Goal: Obtain resource: Obtain resource

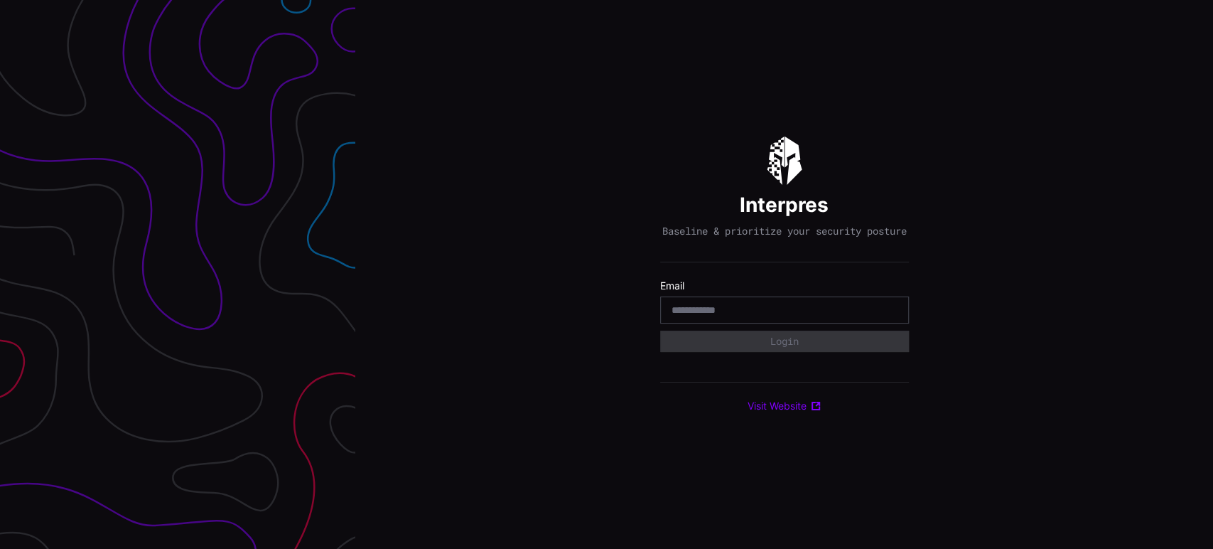
click at [830, 316] on input "email" at bounding box center [785, 309] width 226 height 13
type input "**********"
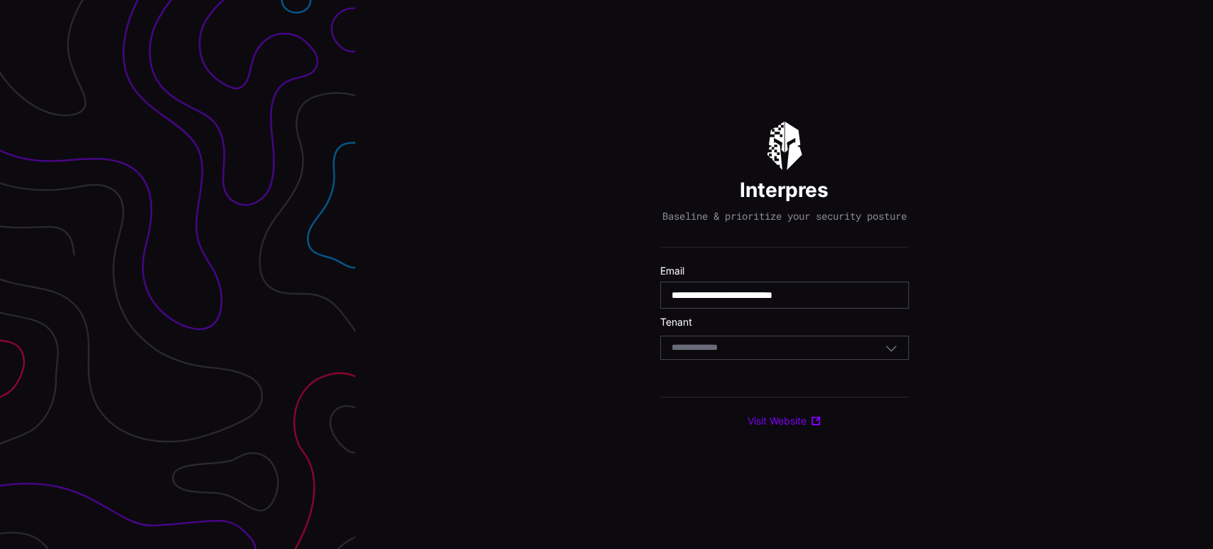
click at [789, 354] on div "Select Tenant" at bounding box center [778, 347] width 213 height 13
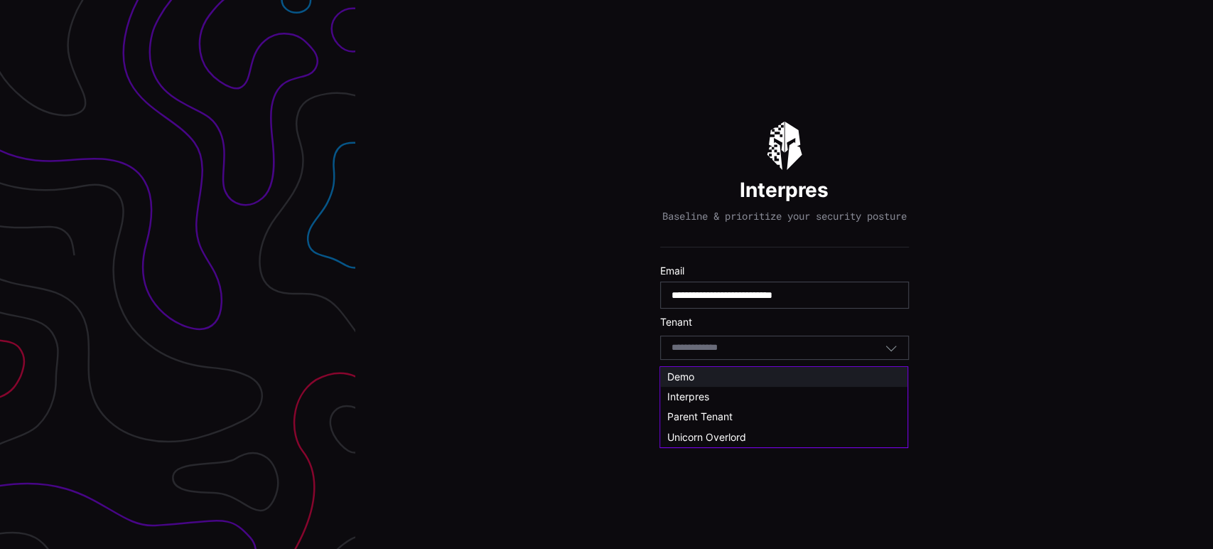
click at [694, 377] on span "Demo" at bounding box center [680, 376] width 27 height 12
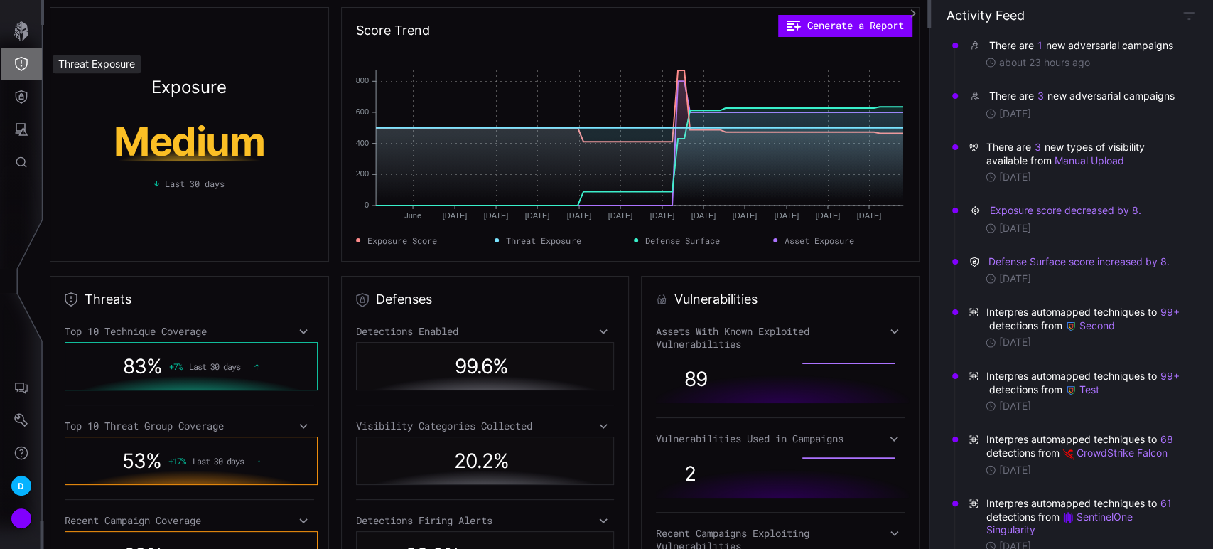
click at [21, 62] on icon "Threat Exposure" at bounding box center [21, 64] width 13 height 14
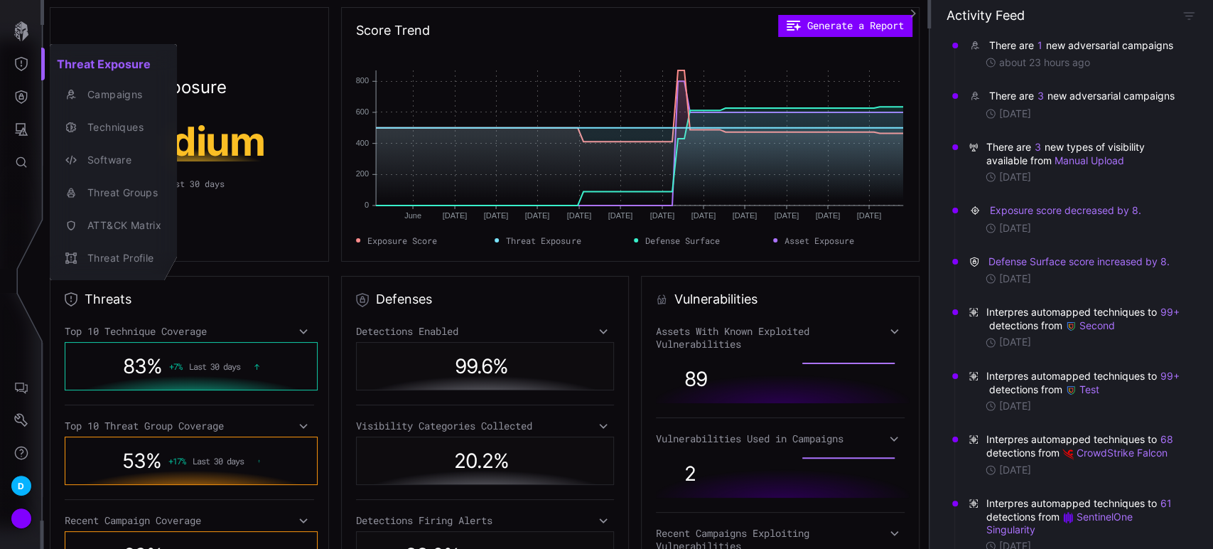
click at [23, 101] on div at bounding box center [606, 274] width 1213 height 549
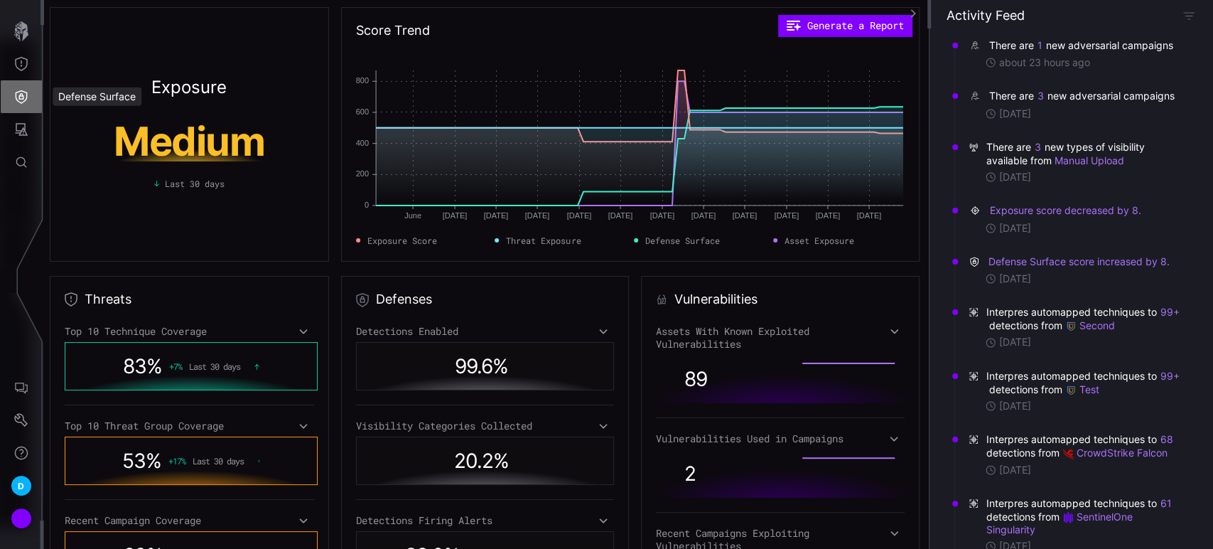
click at [23, 101] on icon "Defense Surface" at bounding box center [22, 97] width 12 height 14
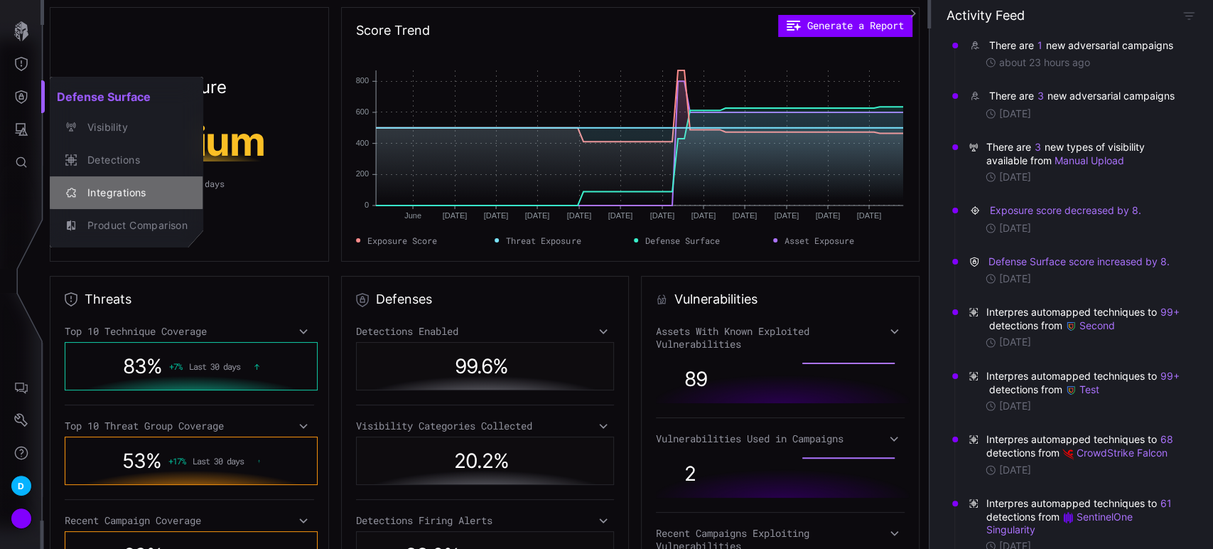
click at [116, 192] on div "Integrations" at bounding box center [133, 193] width 107 height 18
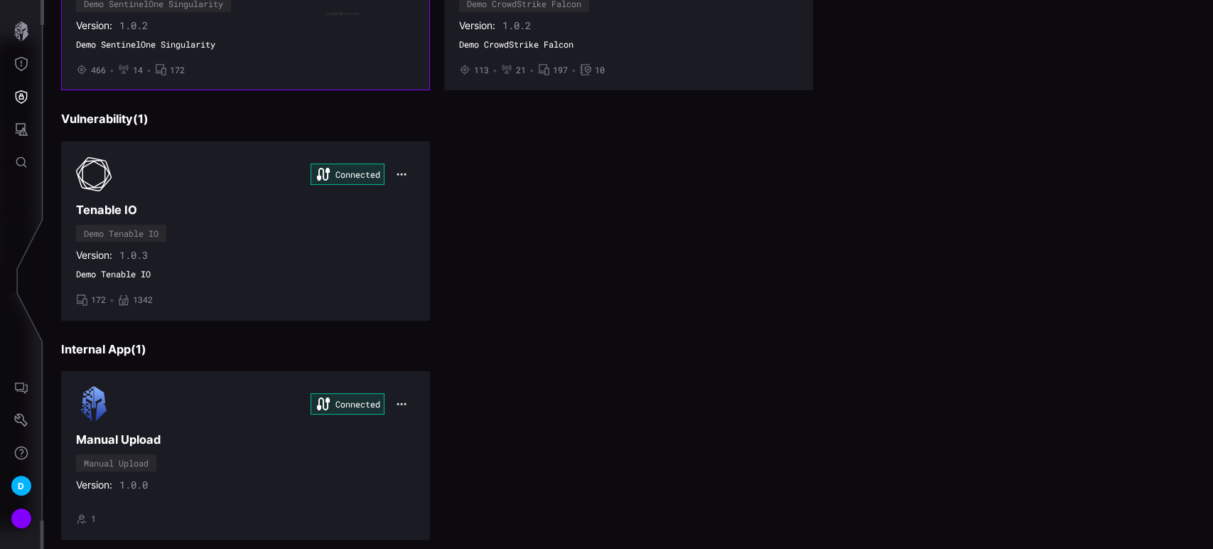
scroll to position [482, 0]
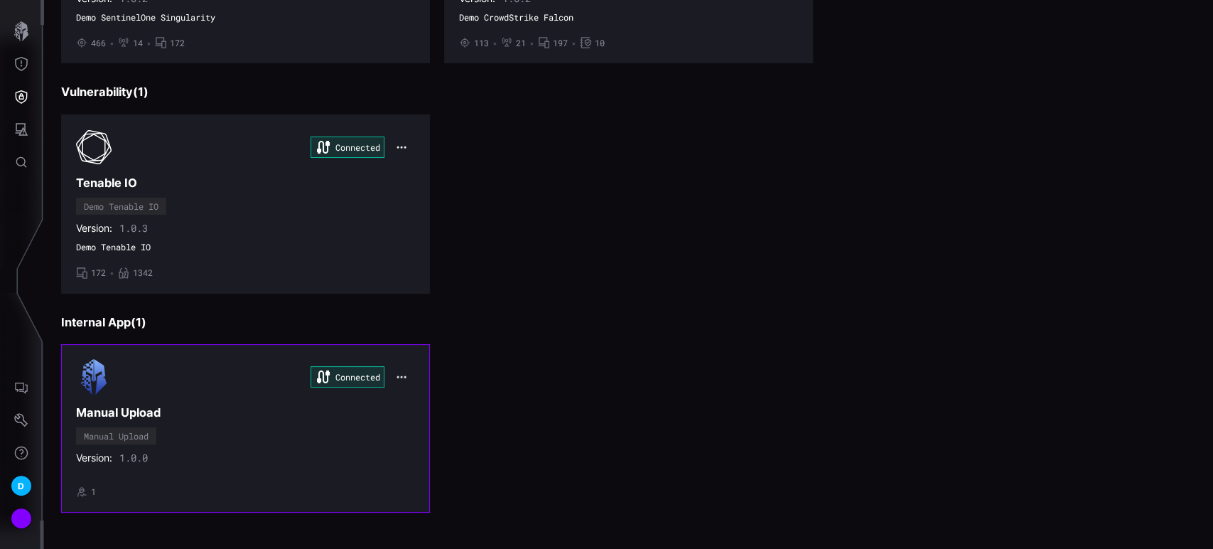
click at [210, 431] on div "Connected Manual Upload Manual Upload Version: 1.0.0 • 1" at bounding box center [245, 428] width 339 height 138
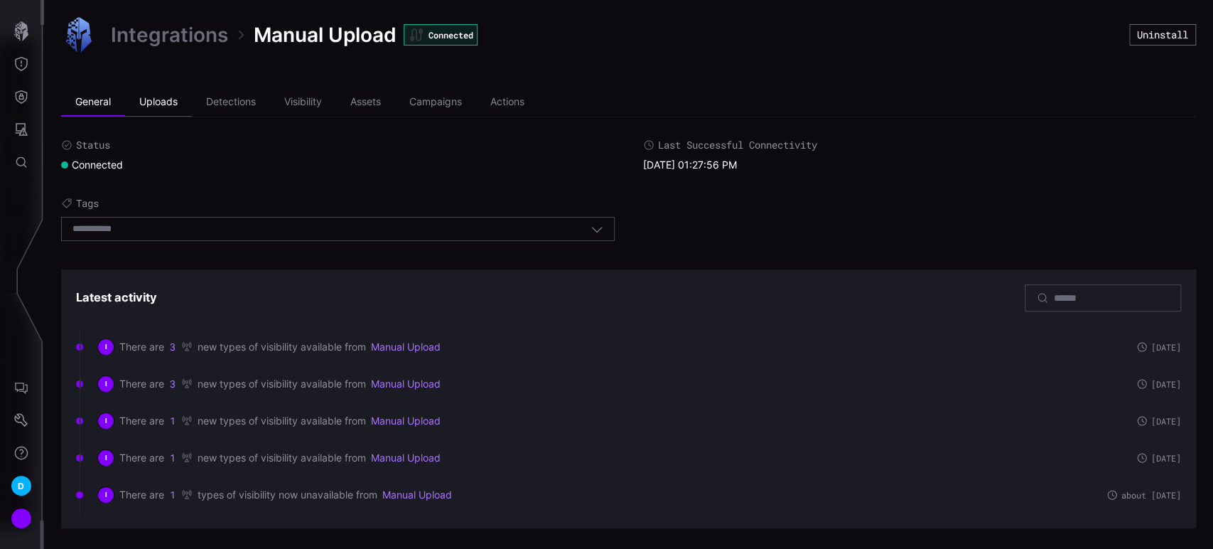
click at [149, 95] on li "Uploads" at bounding box center [158, 102] width 67 height 28
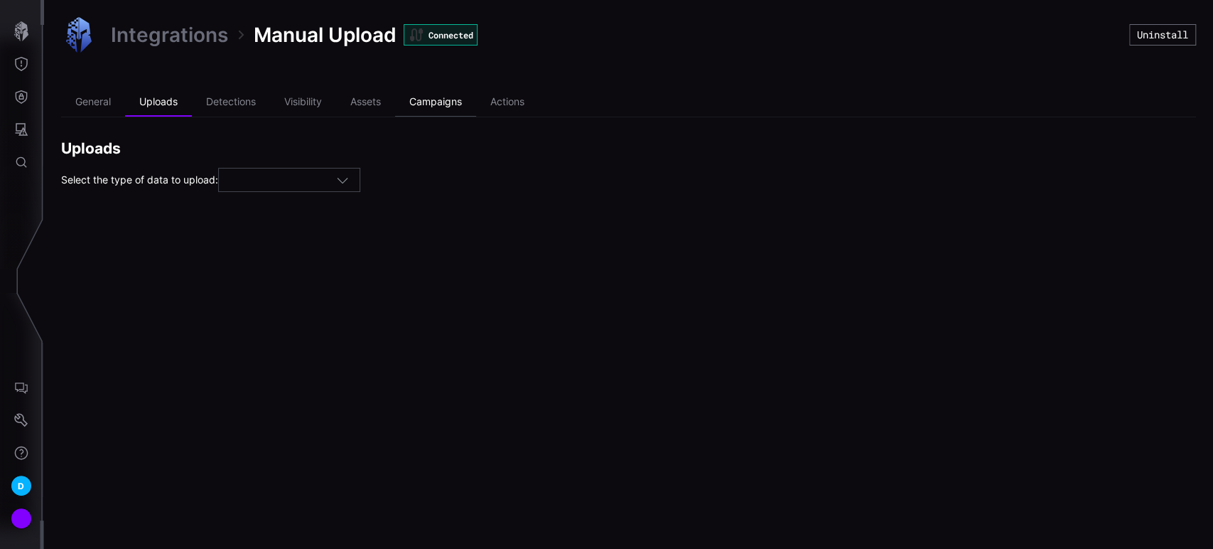
click at [448, 98] on li "Campaigns" at bounding box center [435, 102] width 81 height 28
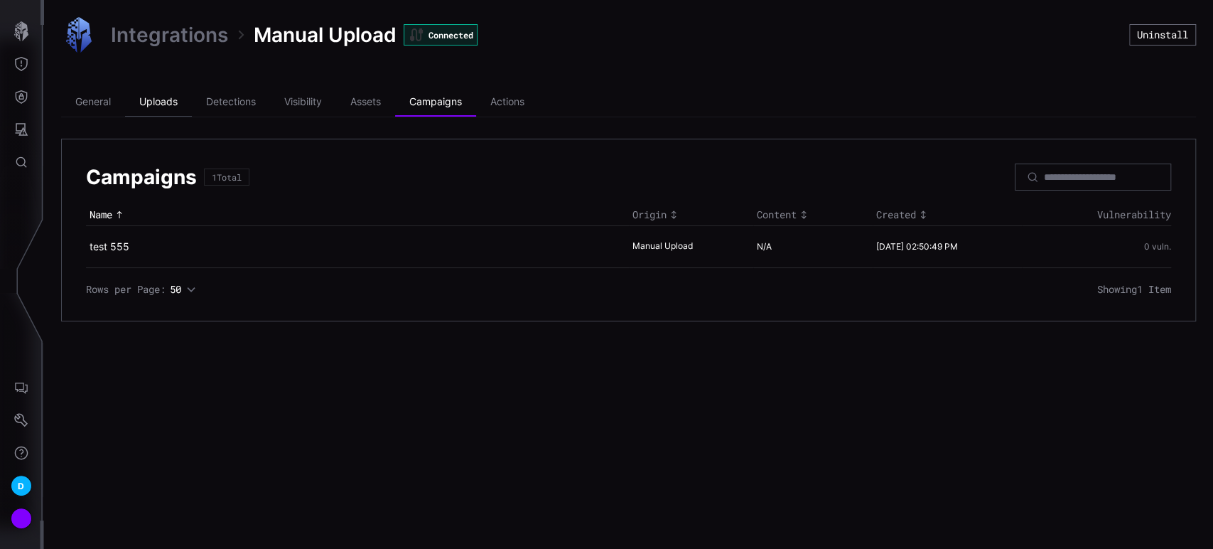
click at [162, 97] on li "Uploads" at bounding box center [158, 102] width 67 height 28
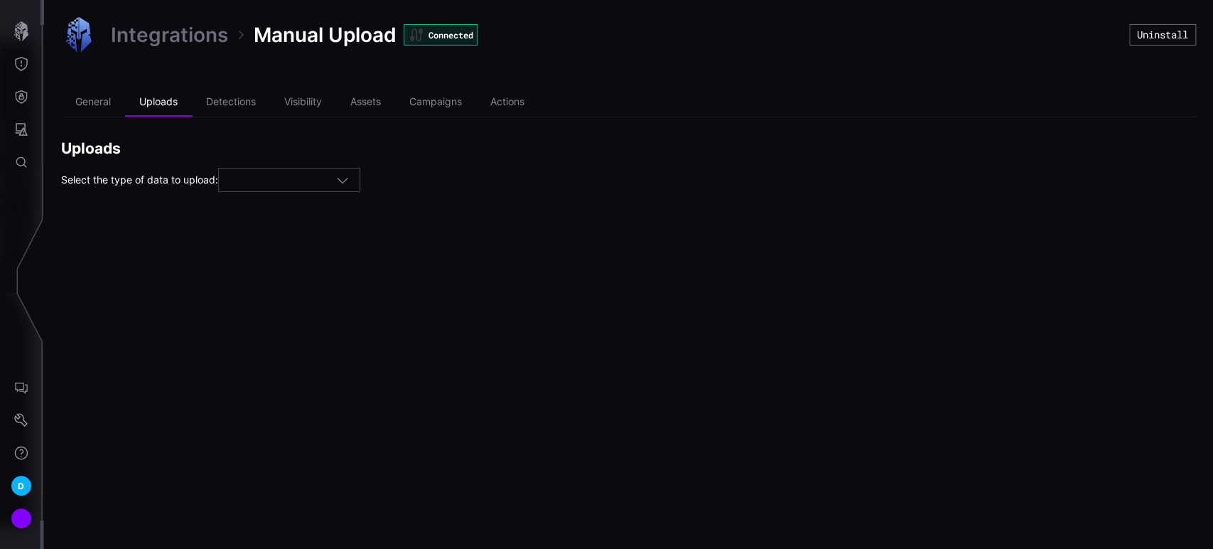
click at [330, 179] on div at bounding box center [283, 180] width 107 height 13
click at [271, 216] on span "Campaigns" at bounding box center [258, 222] width 53 height 12
type input "*********"
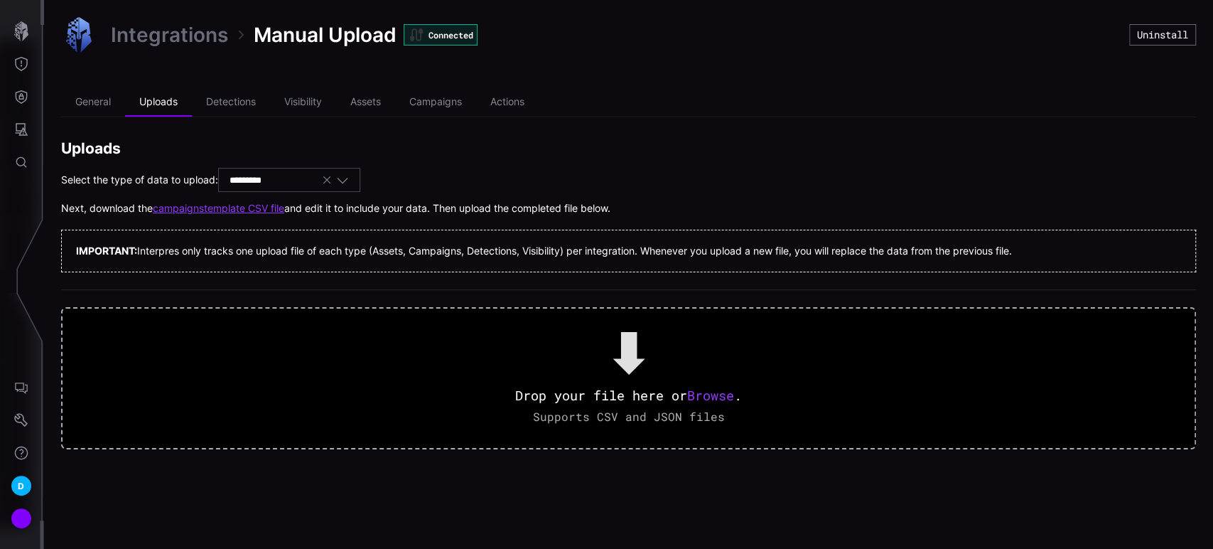
click at [240, 212] on link "campaigns template CSV file" at bounding box center [218, 208] width 131 height 13
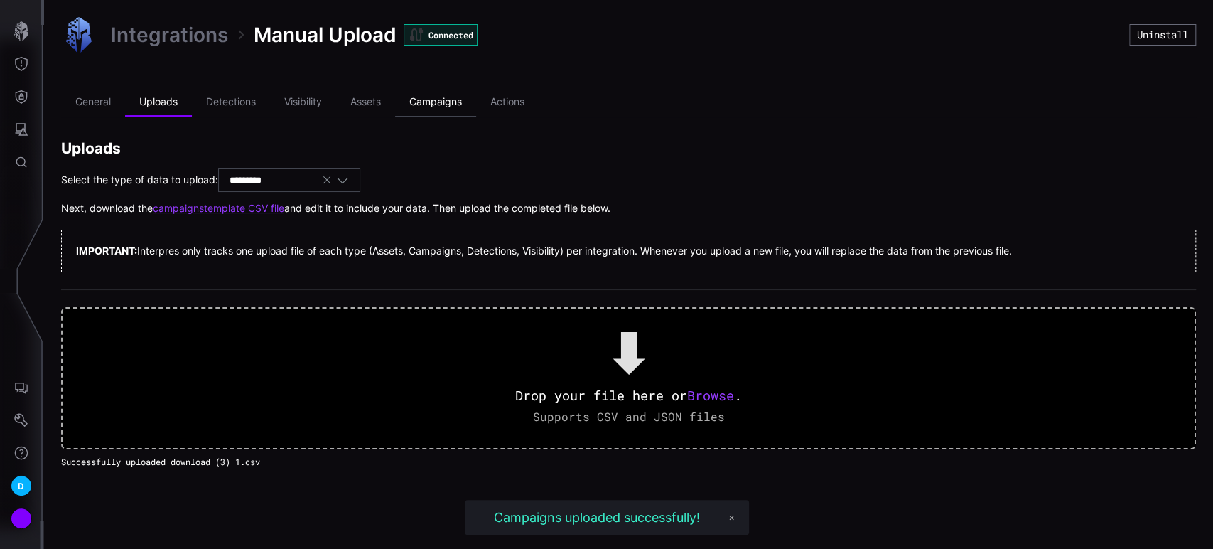
click at [433, 99] on li "Campaigns" at bounding box center [435, 102] width 81 height 28
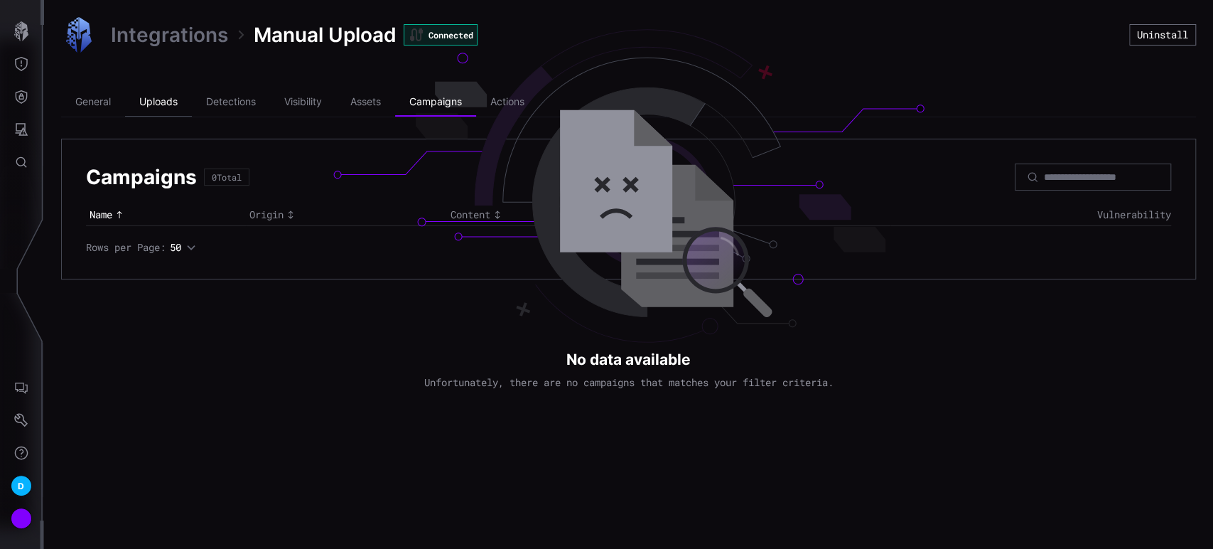
click at [158, 108] on li "Uploads" at bounding box center [158, 102] width 67 height 28
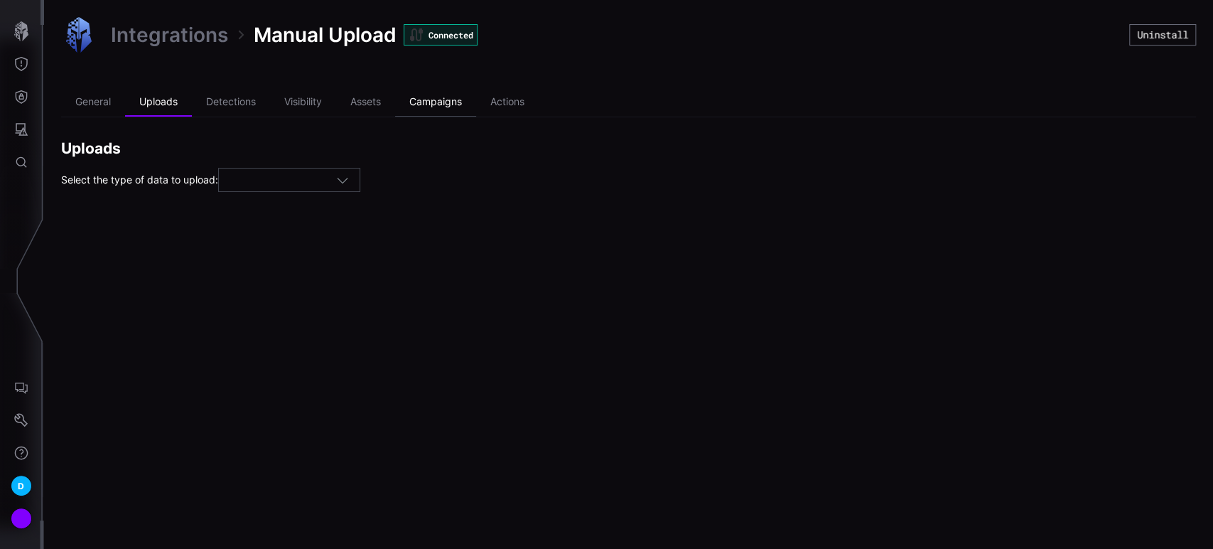
click at [435, 108] on li "Campaigns" at bounding box center [435, 102] width 81 height 28
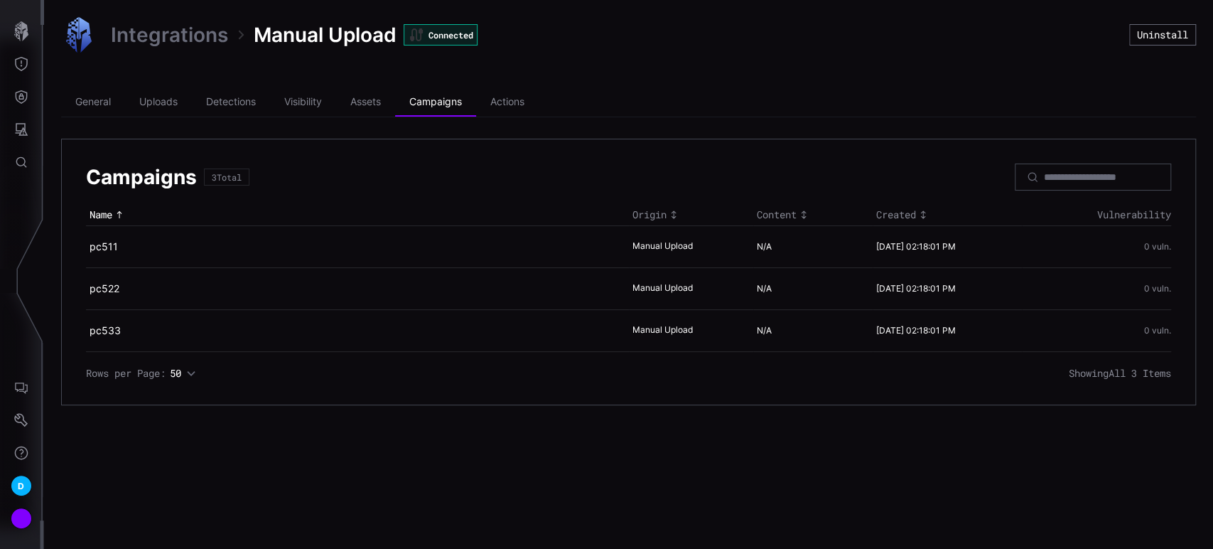
click at [859, 72] on div "Integrations Manual Upload Connected Uninstall General Uploads Detections Visib…" at bounding box center [628, 211] width 1169 height 422
